Goal: Task Accomplishment & Management: Use online tool/utility

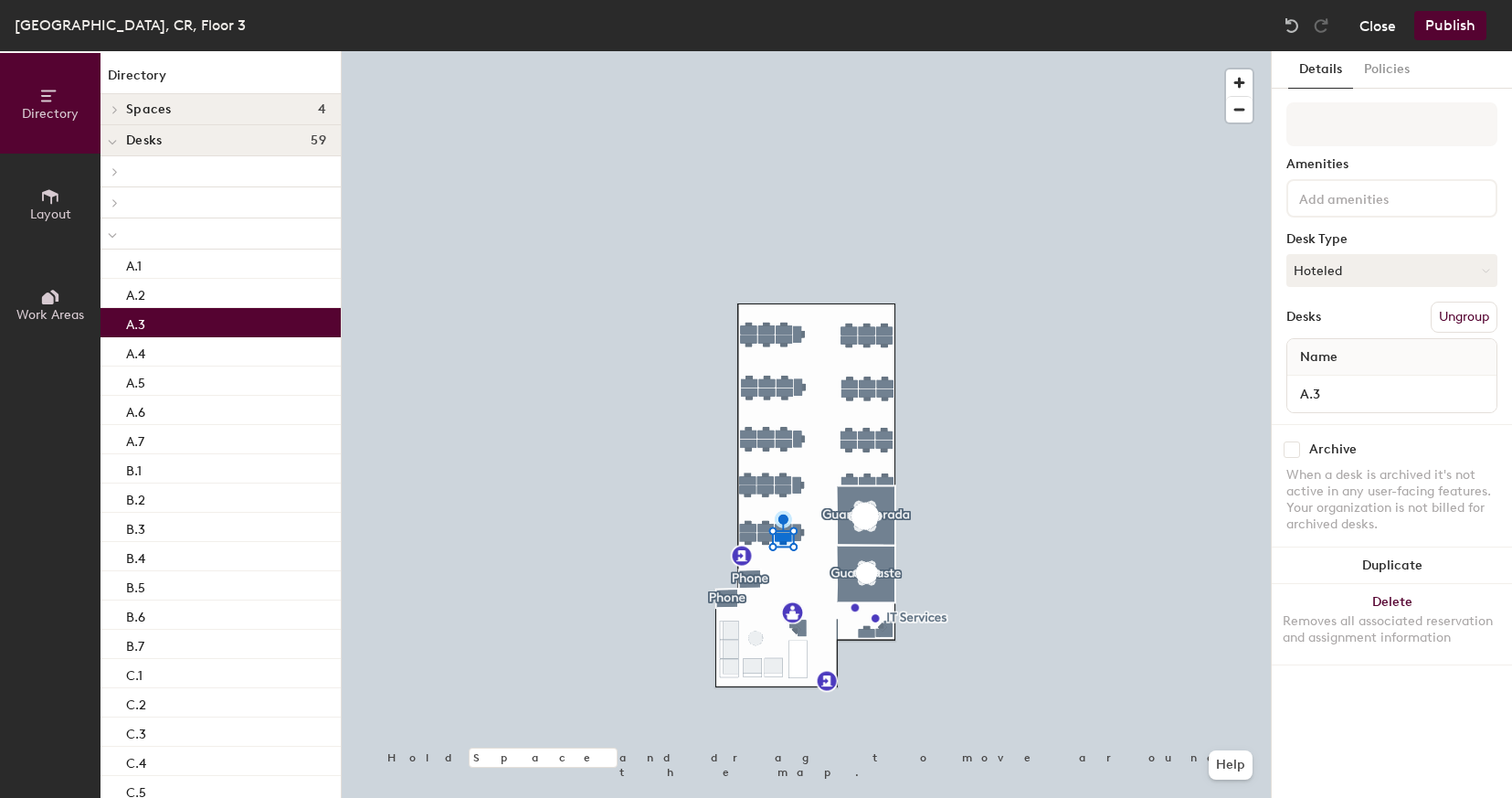
click at [1388, 26] on button "Close" at bounding box center [1378, 25] width 36 height 29
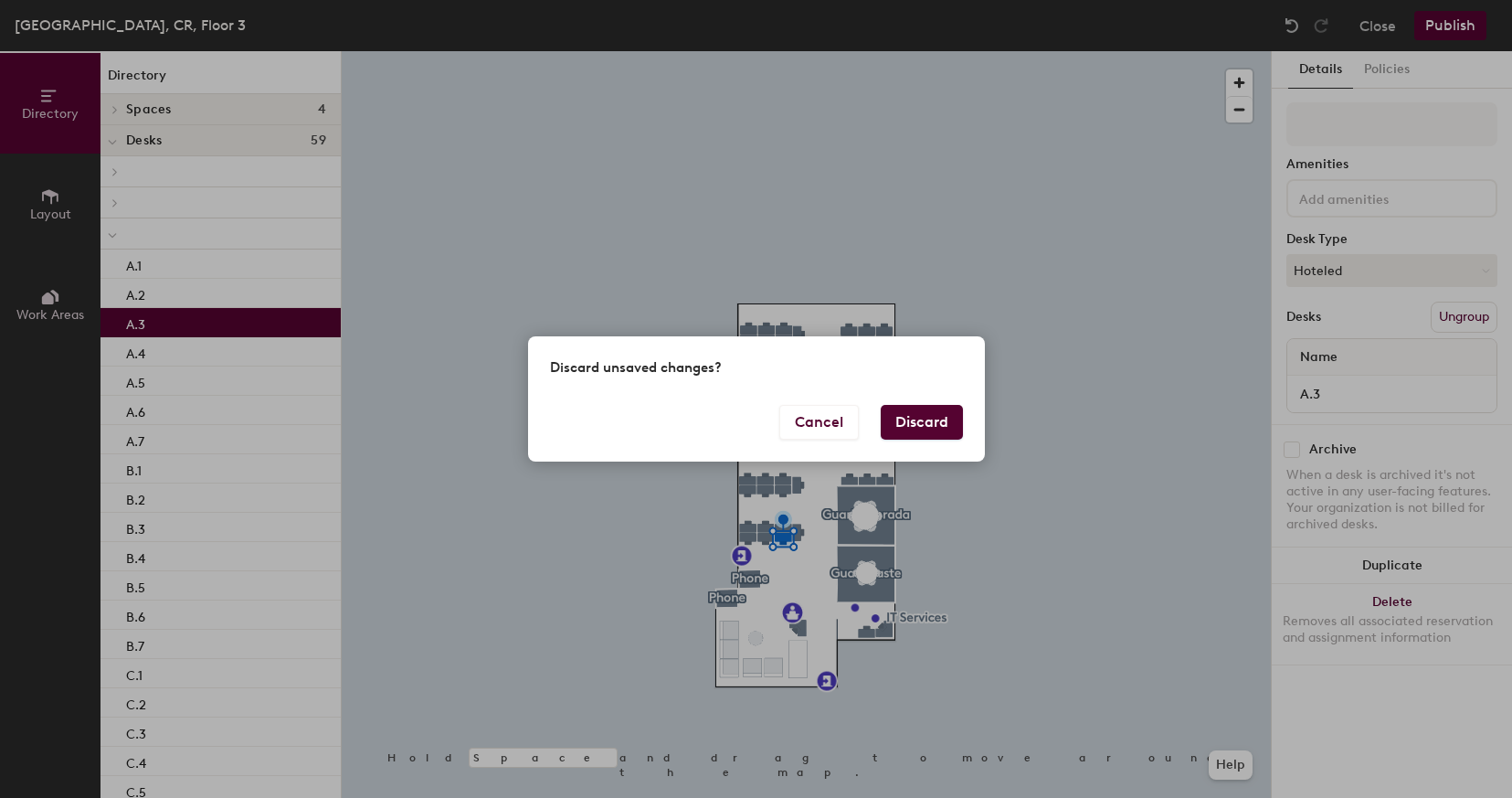
click at [918, 418] on button "Discard" at bounding box center [922, 422] width 82 height 35
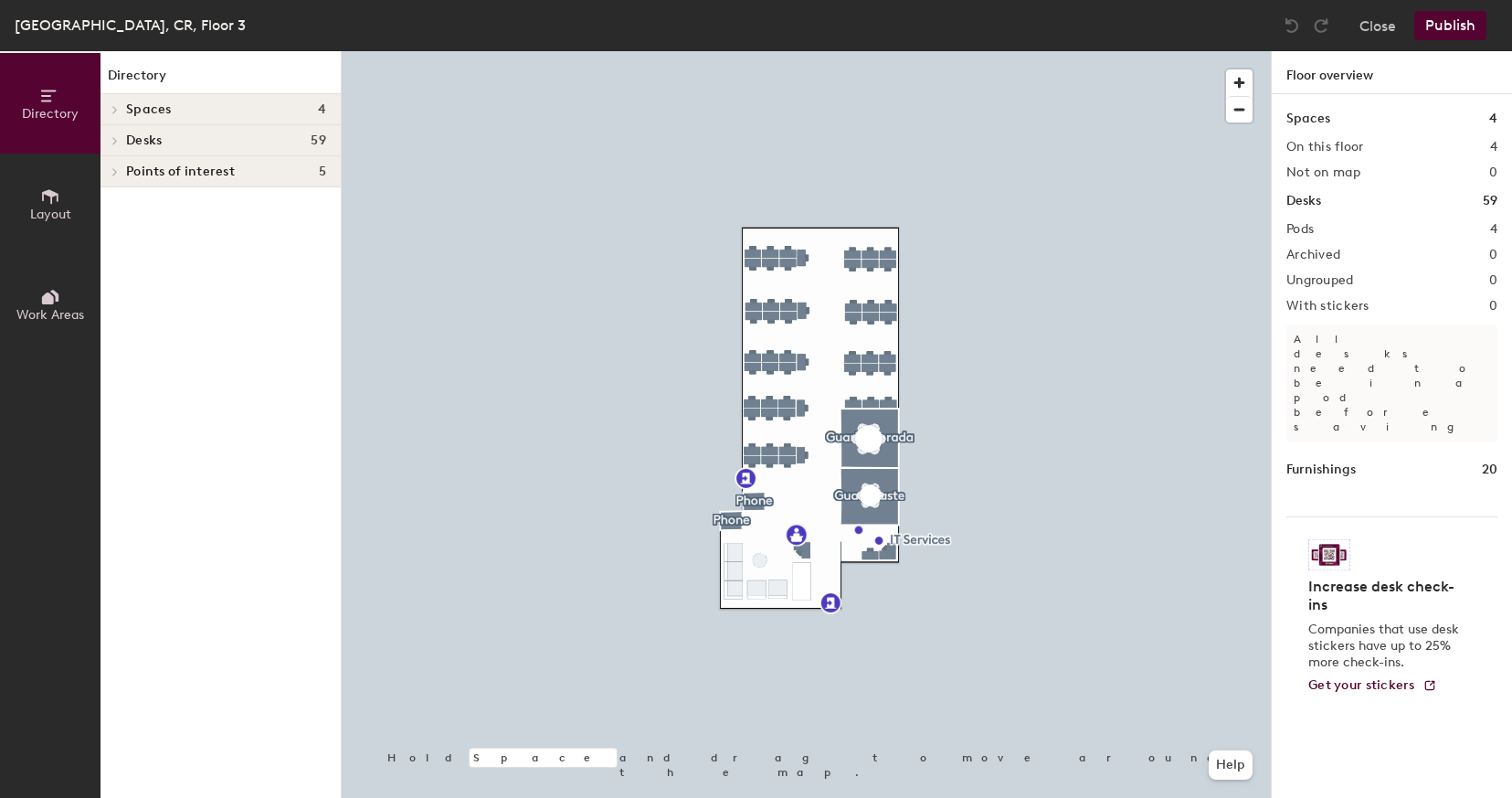
click at [231, 143] on h4 "Desks 59" at bounding box center [226, 141] width 200 height 15
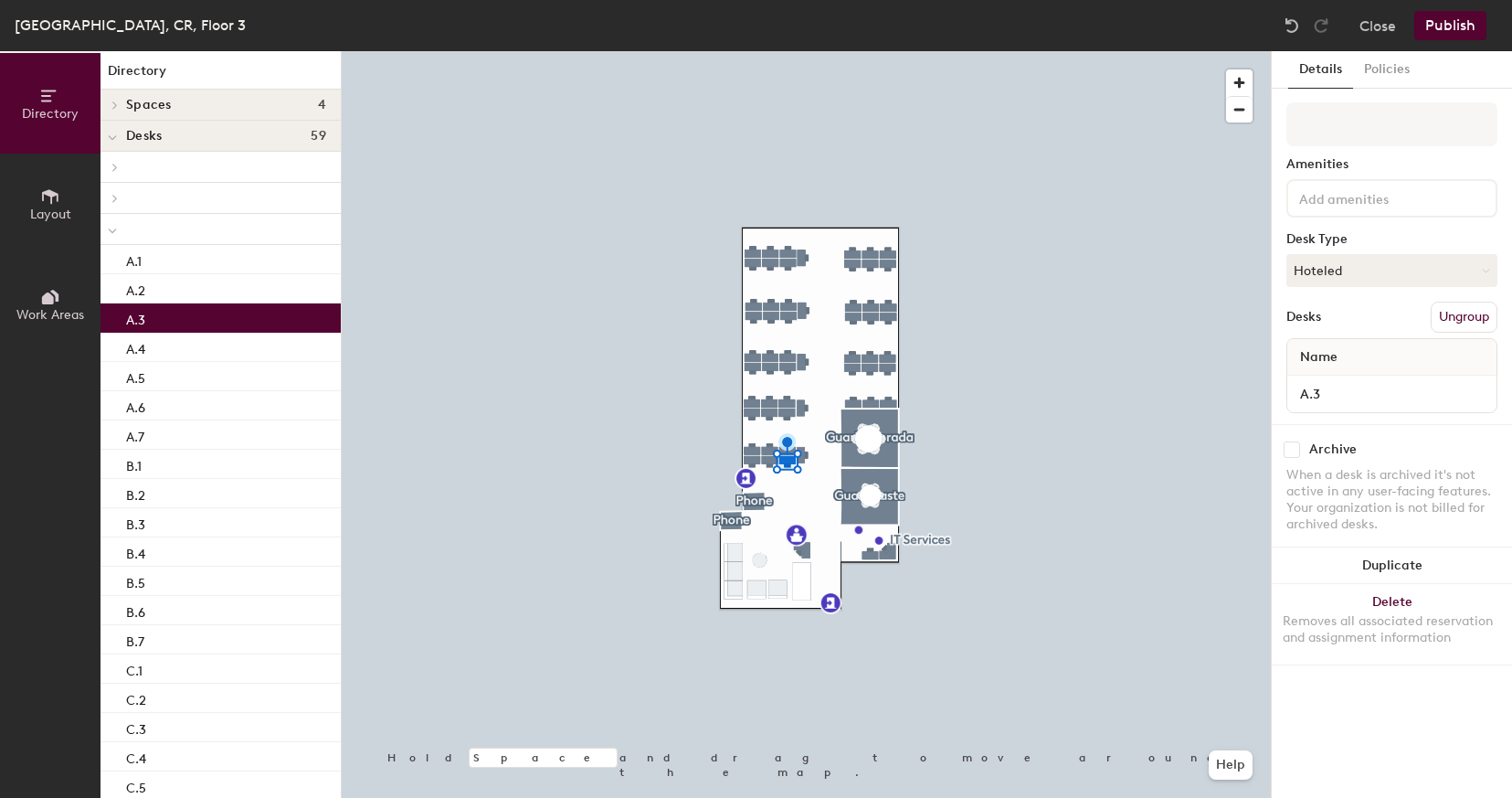
click at [142, 326] on p "A.3" at bounding box center [135, 317] width 20 height 21
click at [147, 320] on div "A.3" at bounding box center [220, 318] width 240 height 29
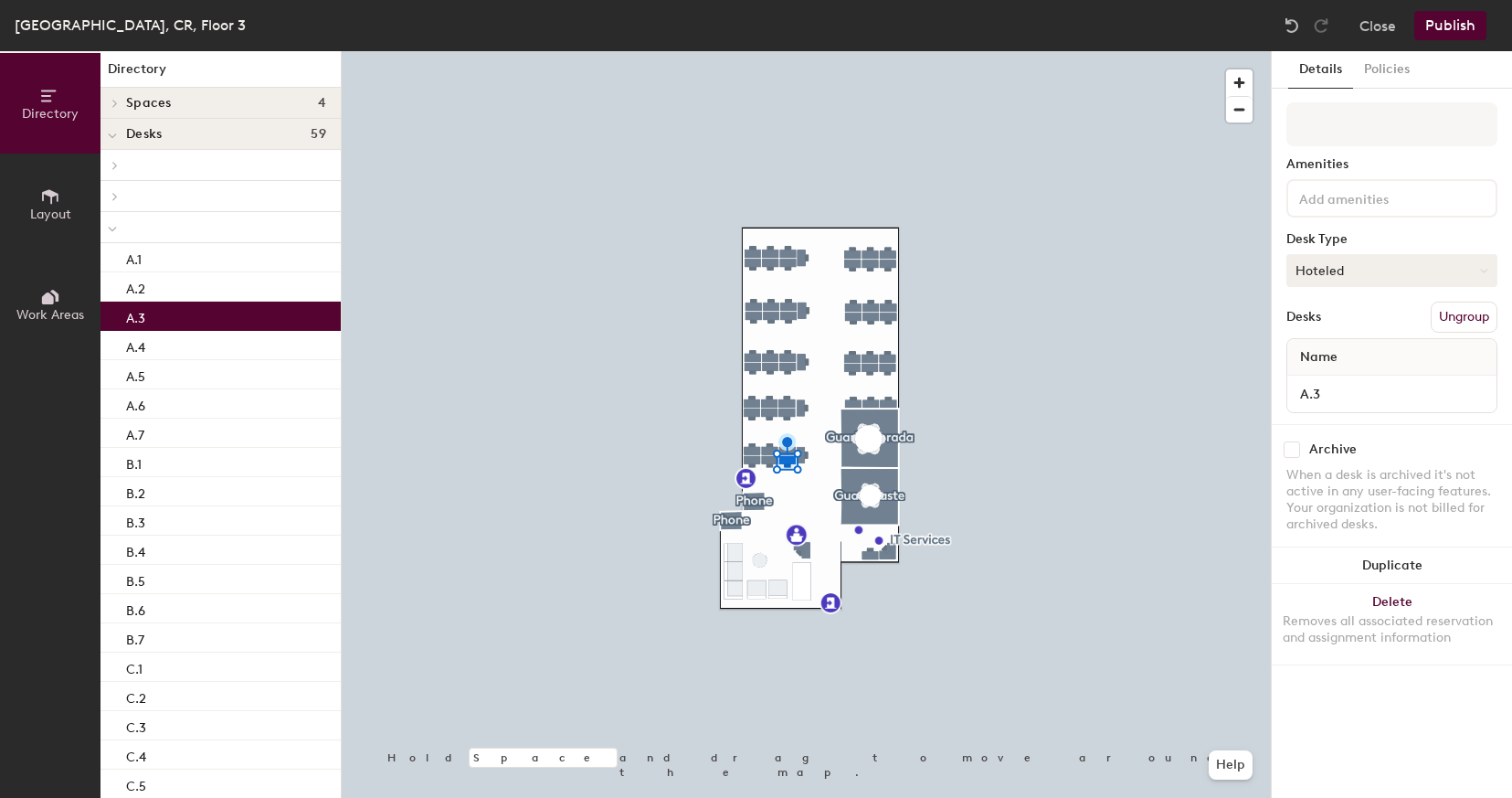
click at [1368, 275] on button "Hoteled" at bounding box center [1392, 270] width 211 height 33
click at [1337, 326] on div "Assigned" at bounding box center [1379, 327] width 183 height 27
click at [1382, 276] on button "Assigned" at bounding box center [1392, 270] width 211 height 33
drag, startPoint x: 1323, startPoint y: 359, endPoint x: 1331, endPoint y: 385, distance: 27.2
click at [1331, 385] on ul "Assigned Hot Hoteled" at bounding box center [1379, 355] width 183 height 82
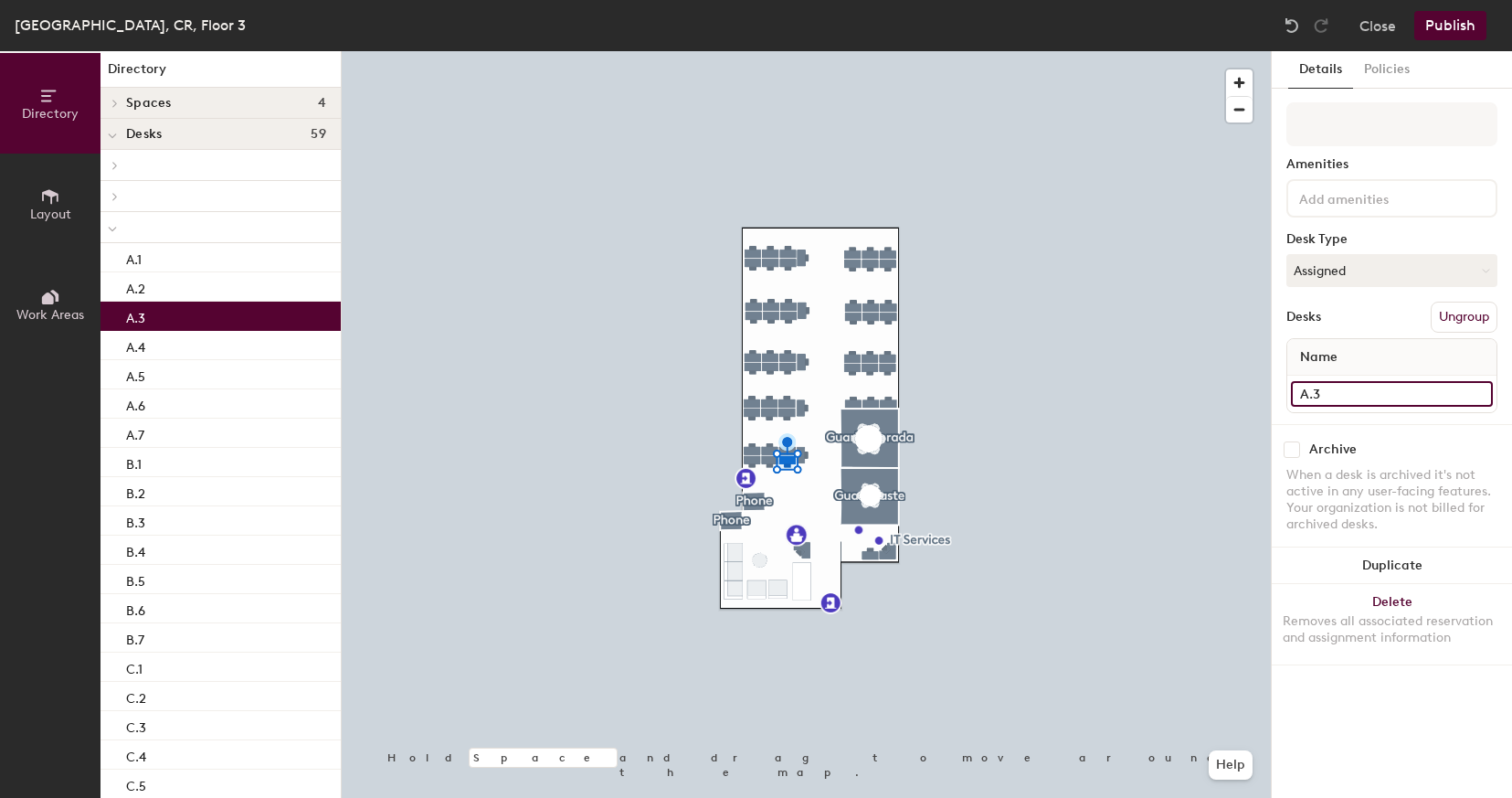
click at [1331, 385] on input "A.3" at bounding box center [1392, 393] width 202 height 25
click at [1365, 354] on div "Name" at bounding box center [1392, 357] width 209 height 36
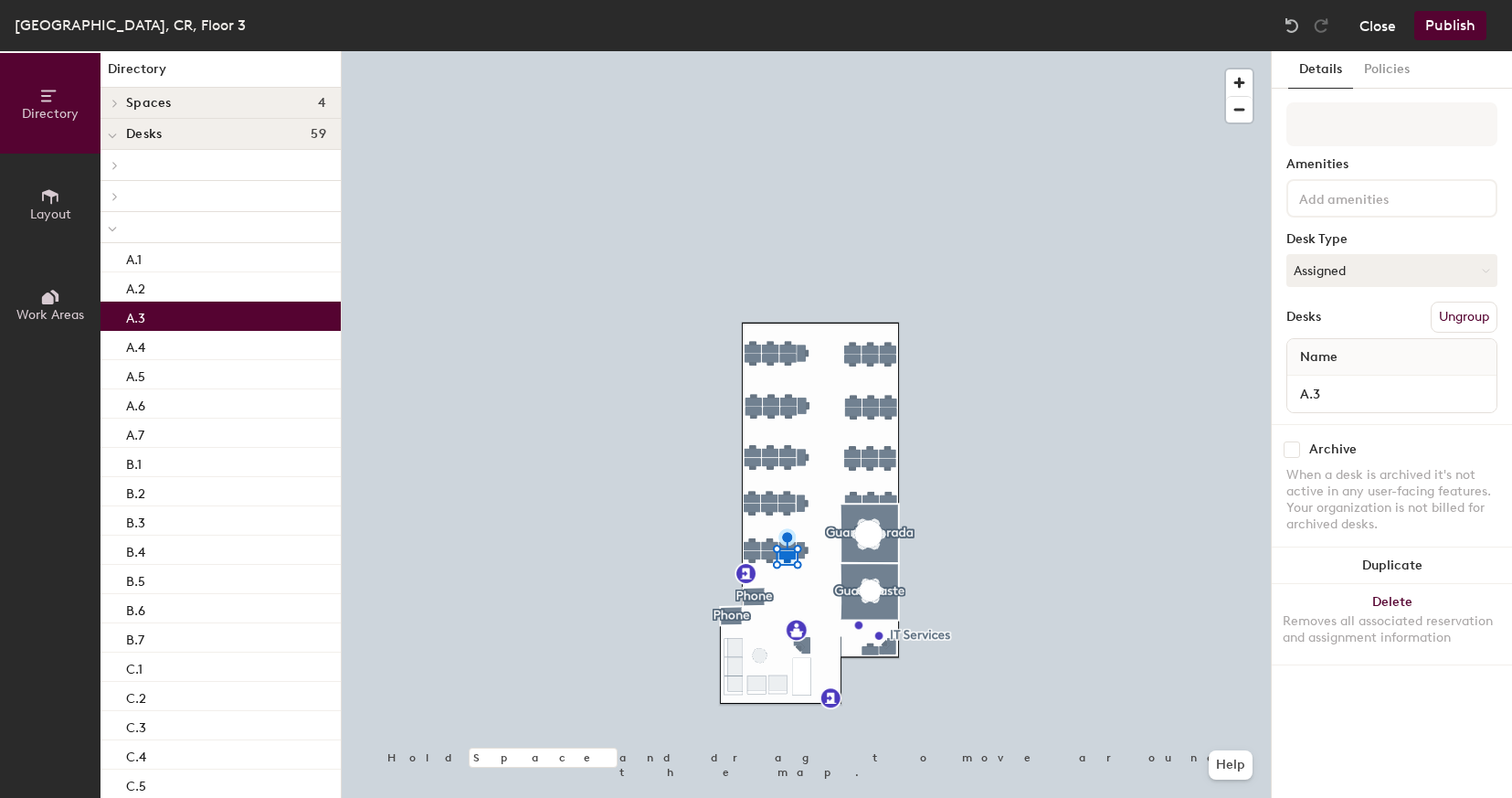
click at [1386, 25] on button "Close" at bounding box center [1378, 25] width 36 height 29
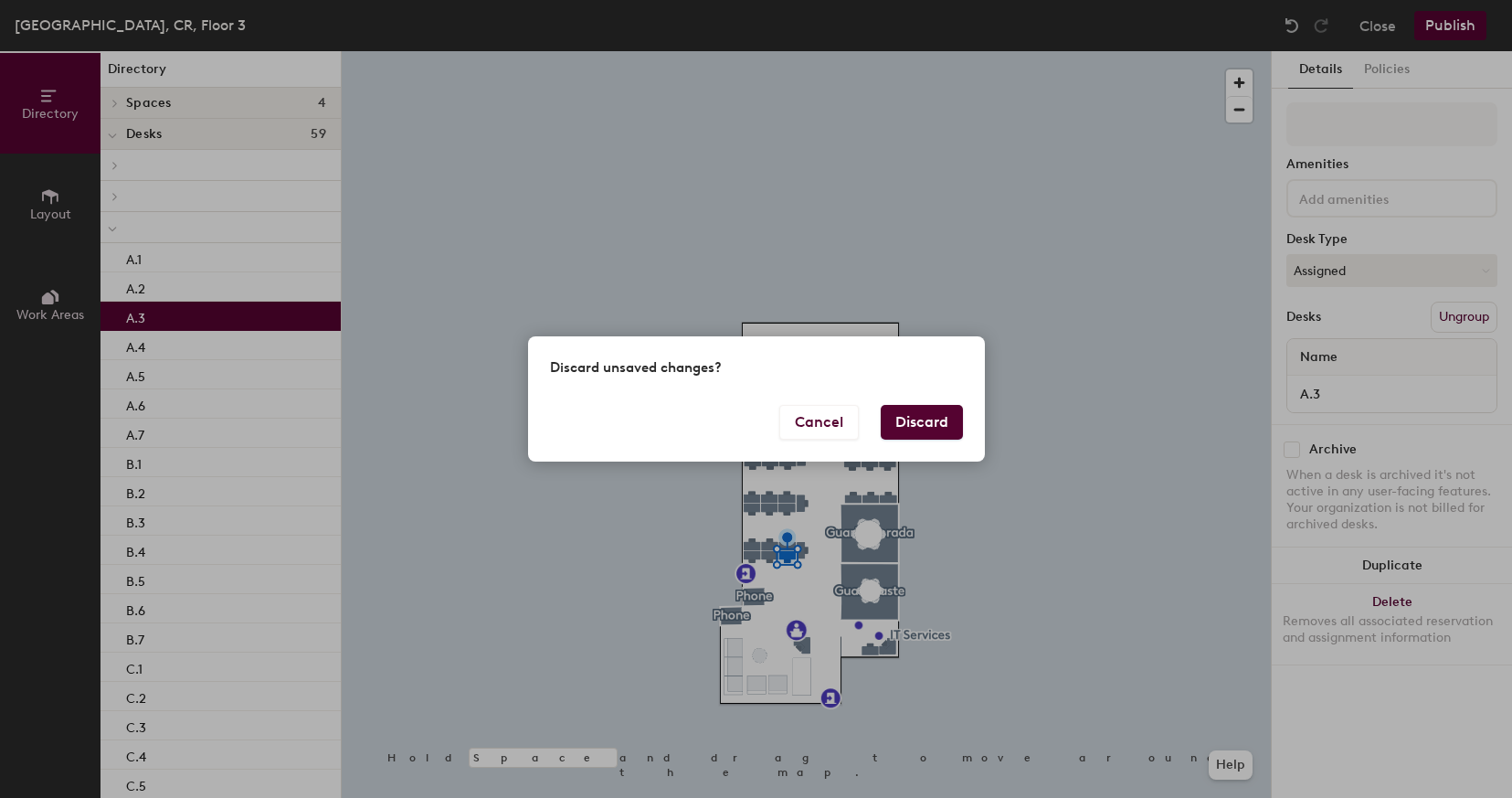
click at [948, 427] on button "Discard" at bounding box center [922, 422] width 82 height 35
